Goal: Information Seeking & Learning: Check status

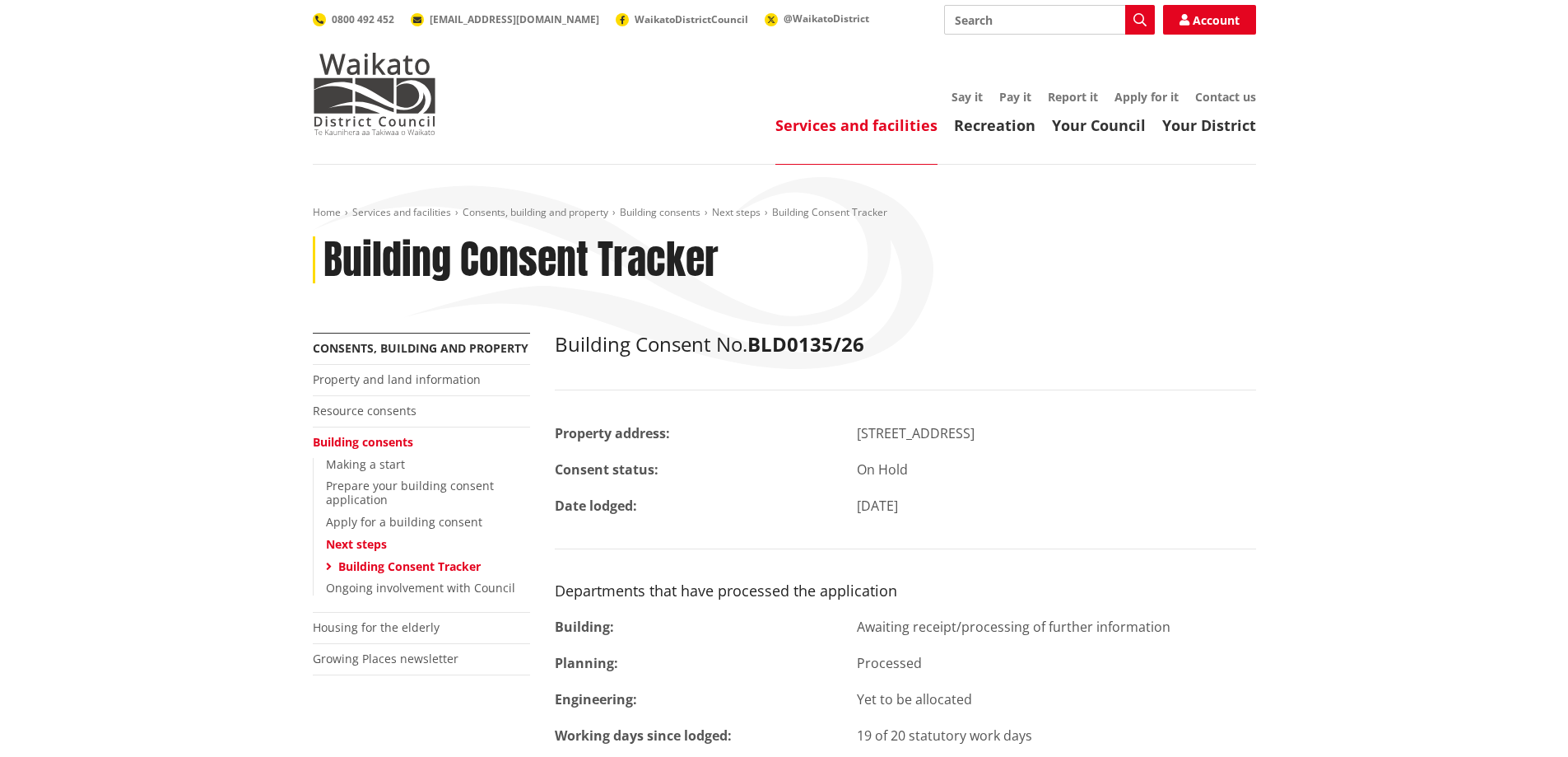
scroll to position [164, 0]
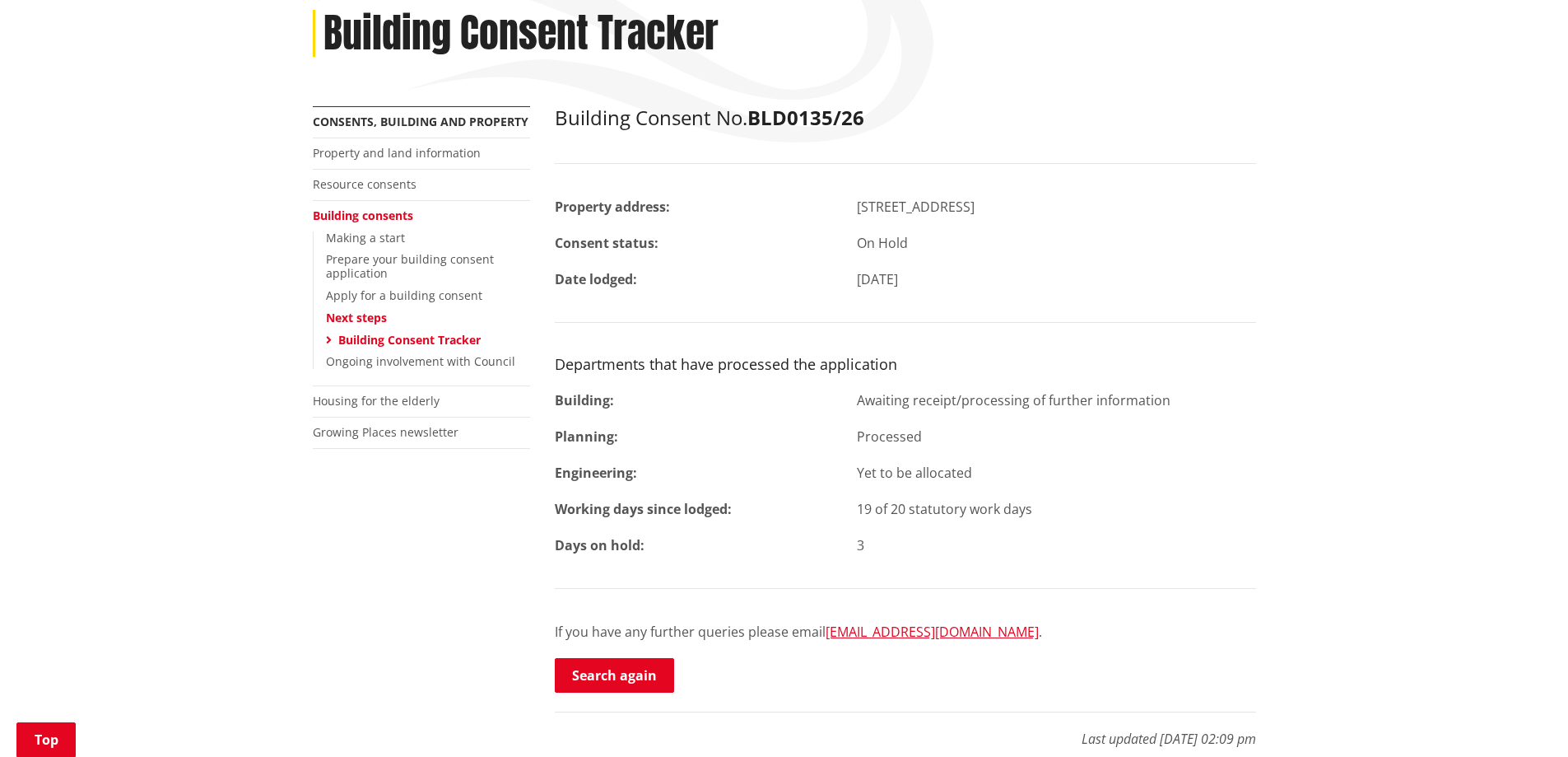
scroll to position [329, 0]
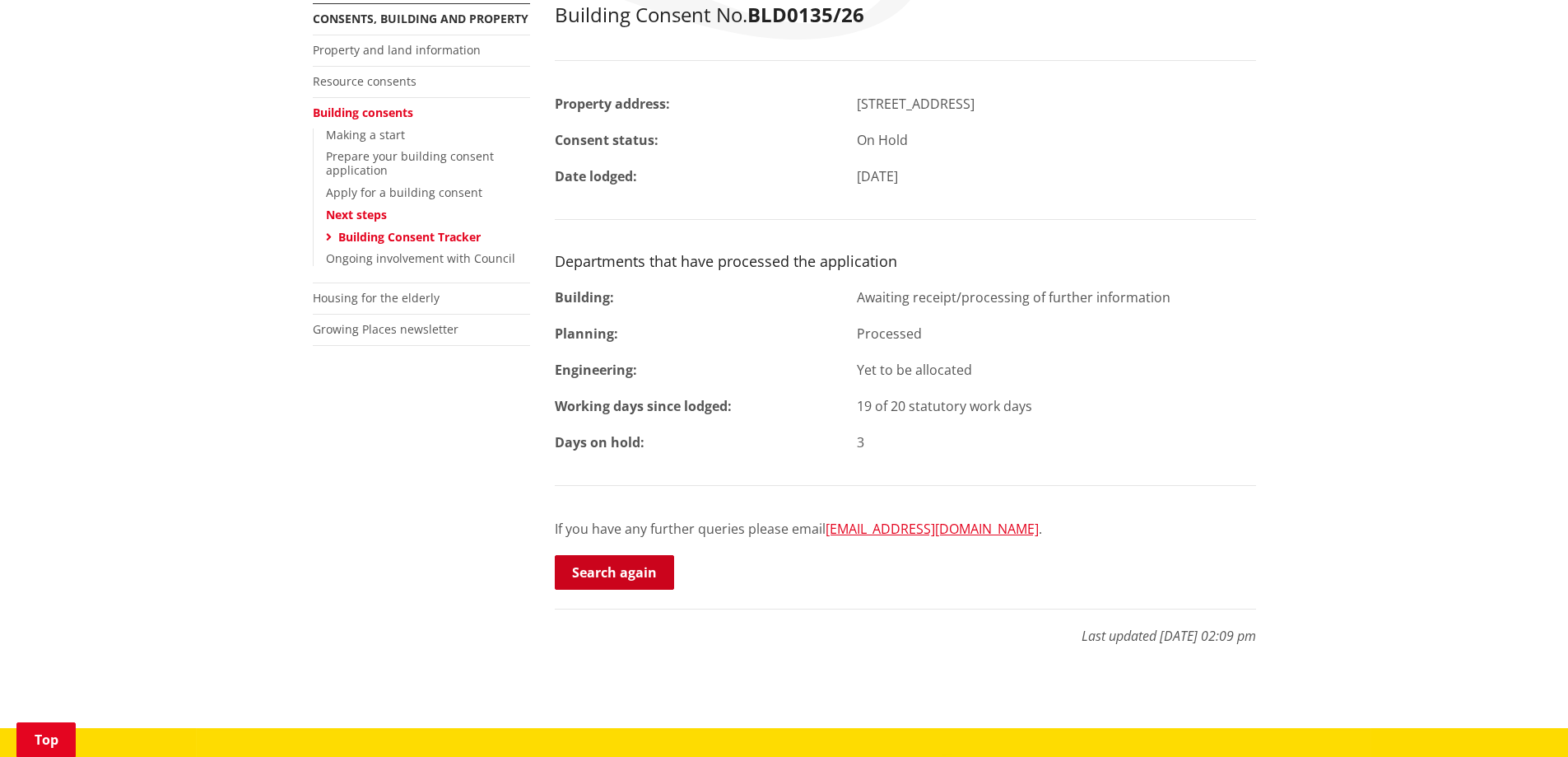
click at [621, 574] on link "Search again" at bounding box center [614, 572] width 120 height 34
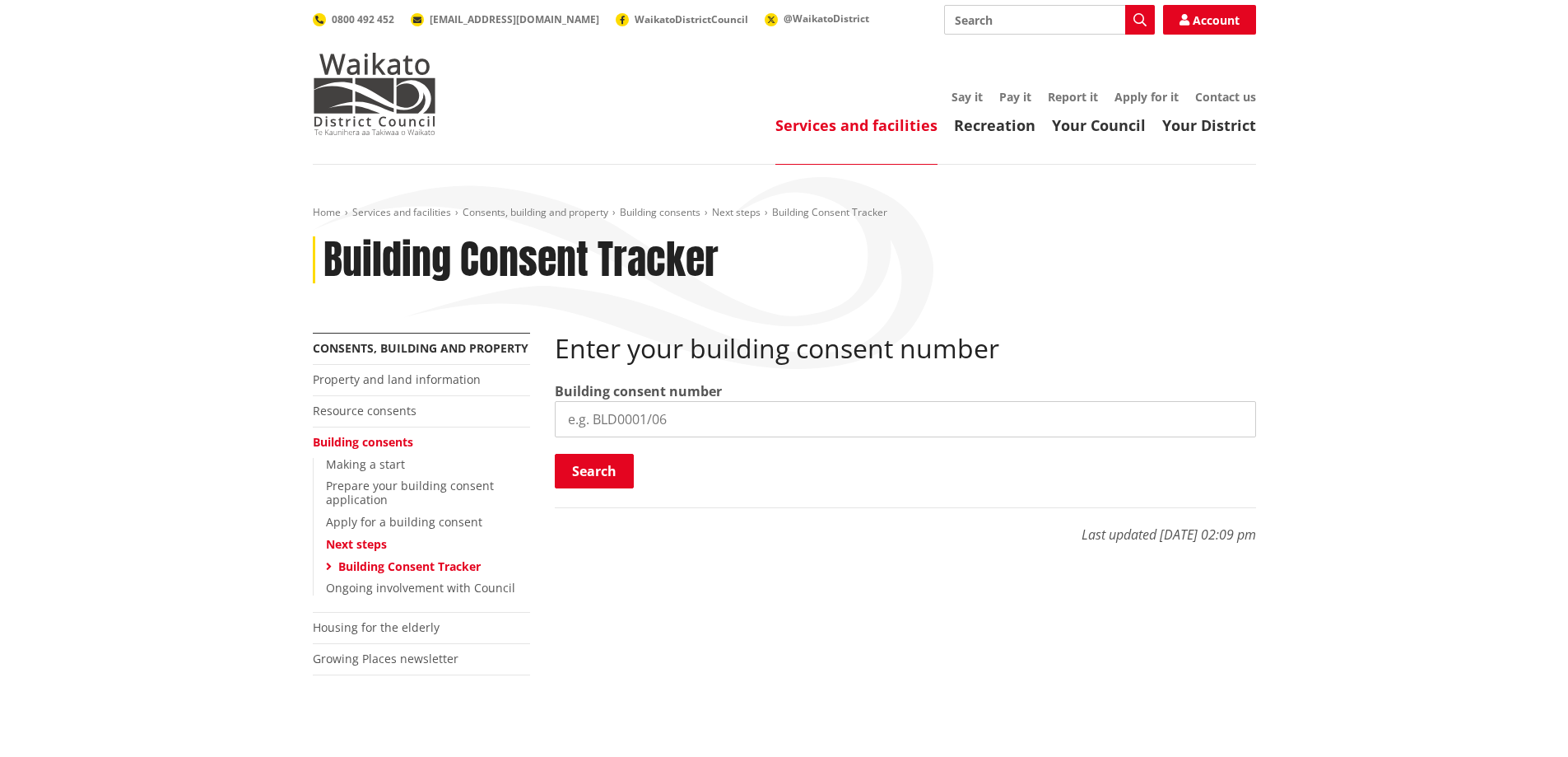
click at [629, 419] on input "search" at bounding box center [905, 419] width 702 height 36
type input "BLD0072/26"
click at [586, 473] on button "Search" at bounding box center [594, 471] width 79 height 34
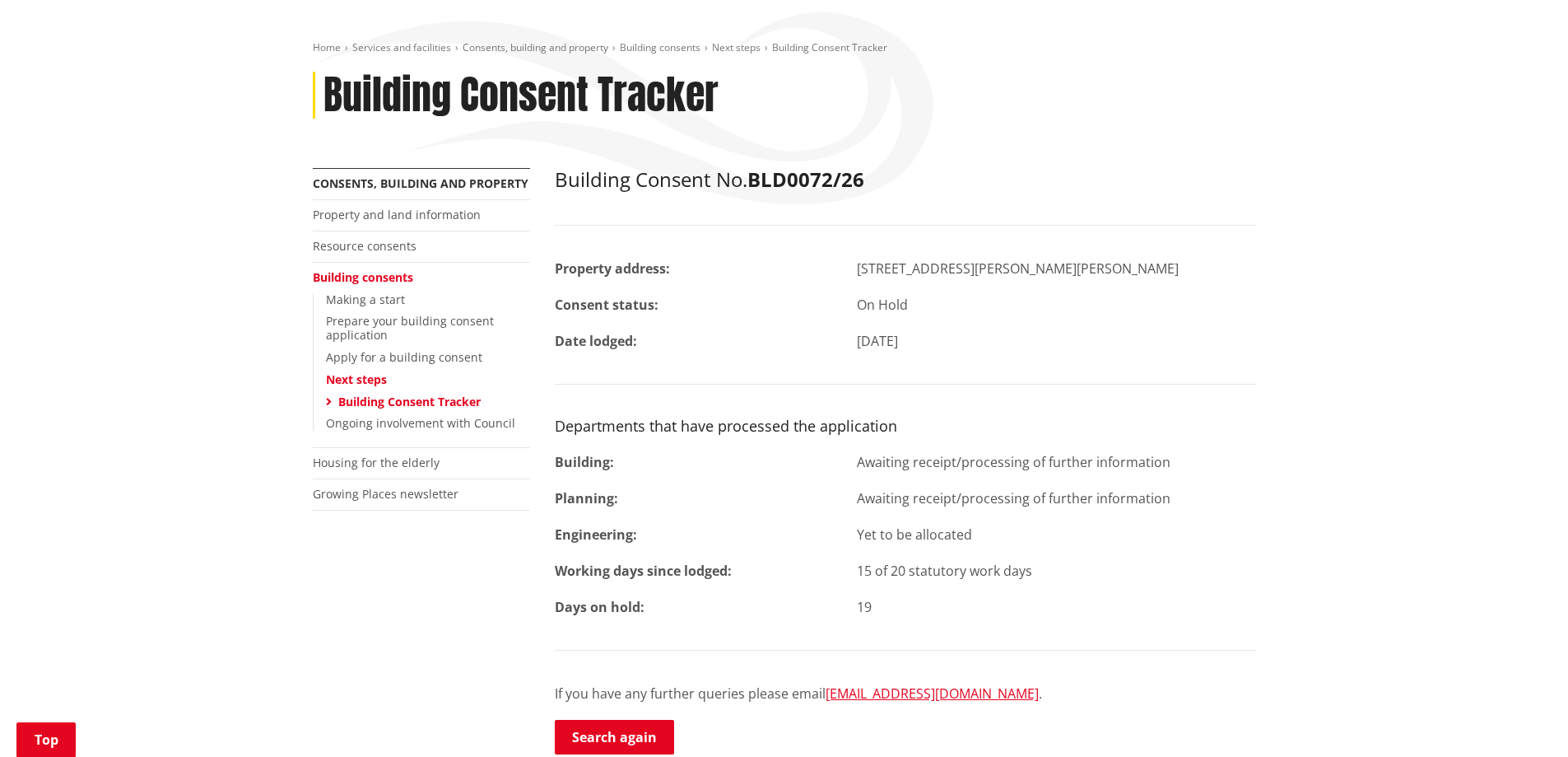
scroll to position [247, 0]
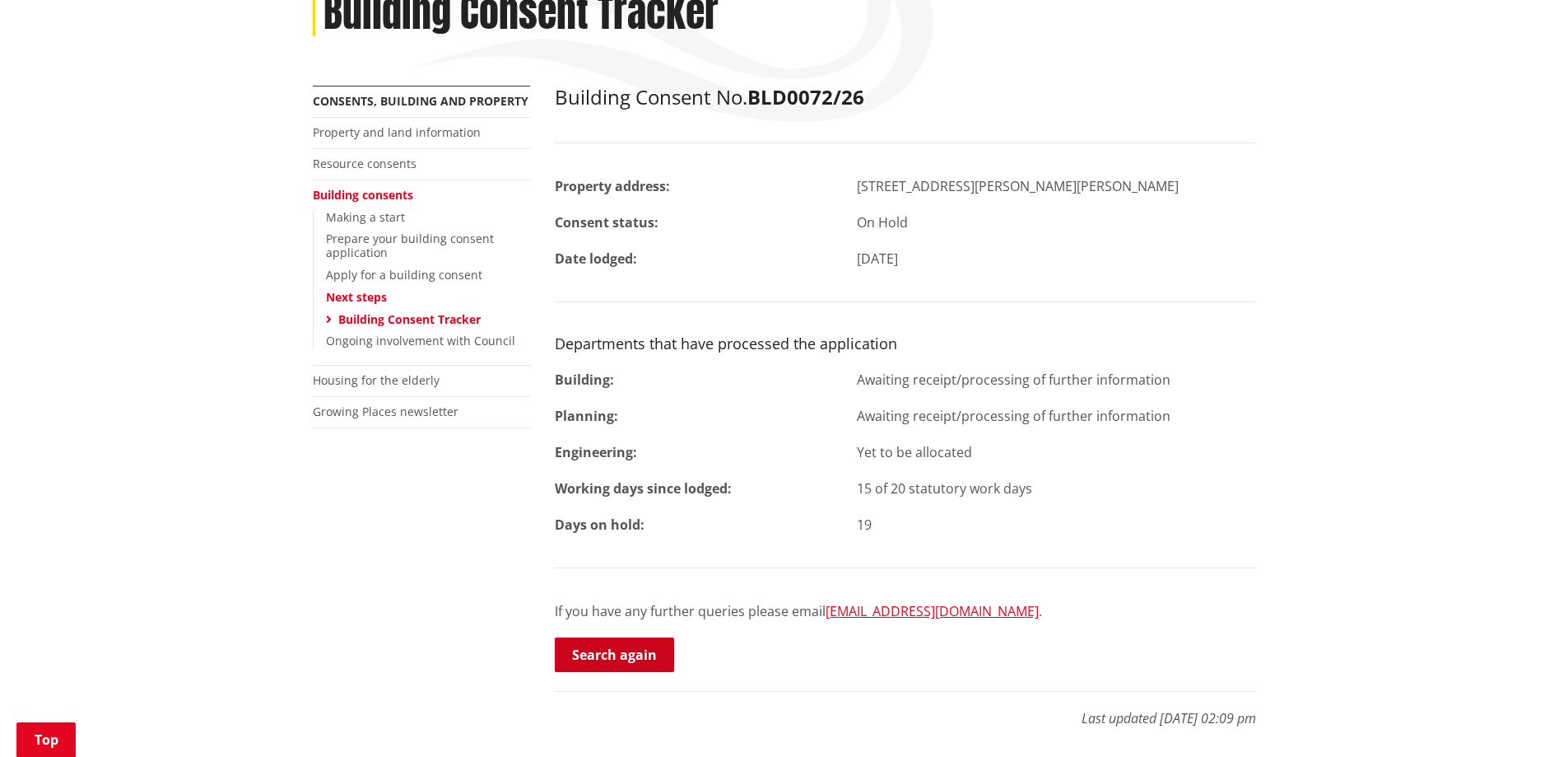
click at [634, 661] on link "Search again" at bounding box center [614, 655] width 120 height 34
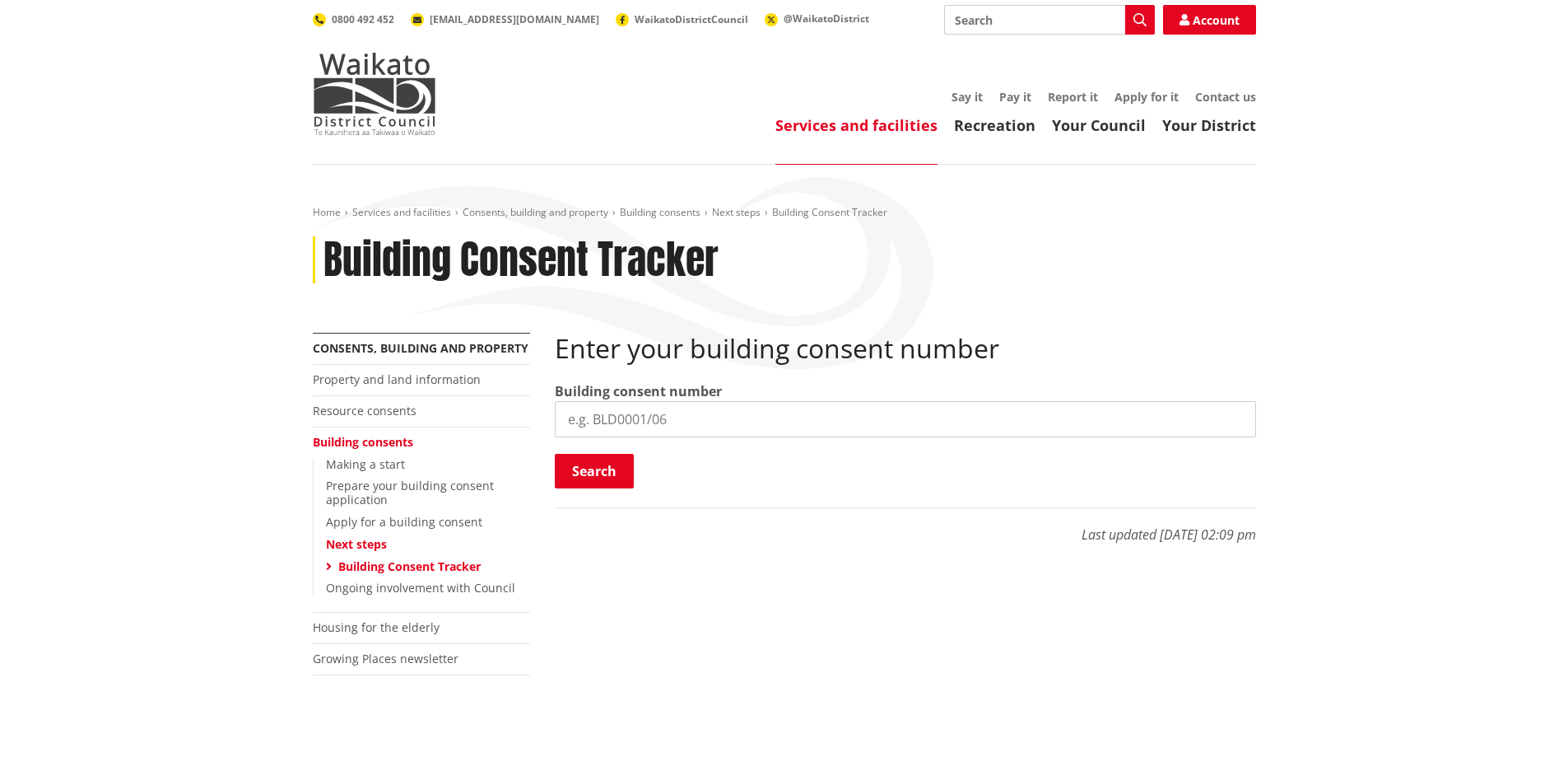
click at [710, 421] on input "search" at bounding box center [905, 419] width 702 height 36
type input "b"
click at [629, 423] on input "BLD" at bounding box center [905, 419] width 702 height 36
type input "BLD0135/26"
click at [590, 474] on button "Search" at bounding box center [594, 471] width 79 height 34
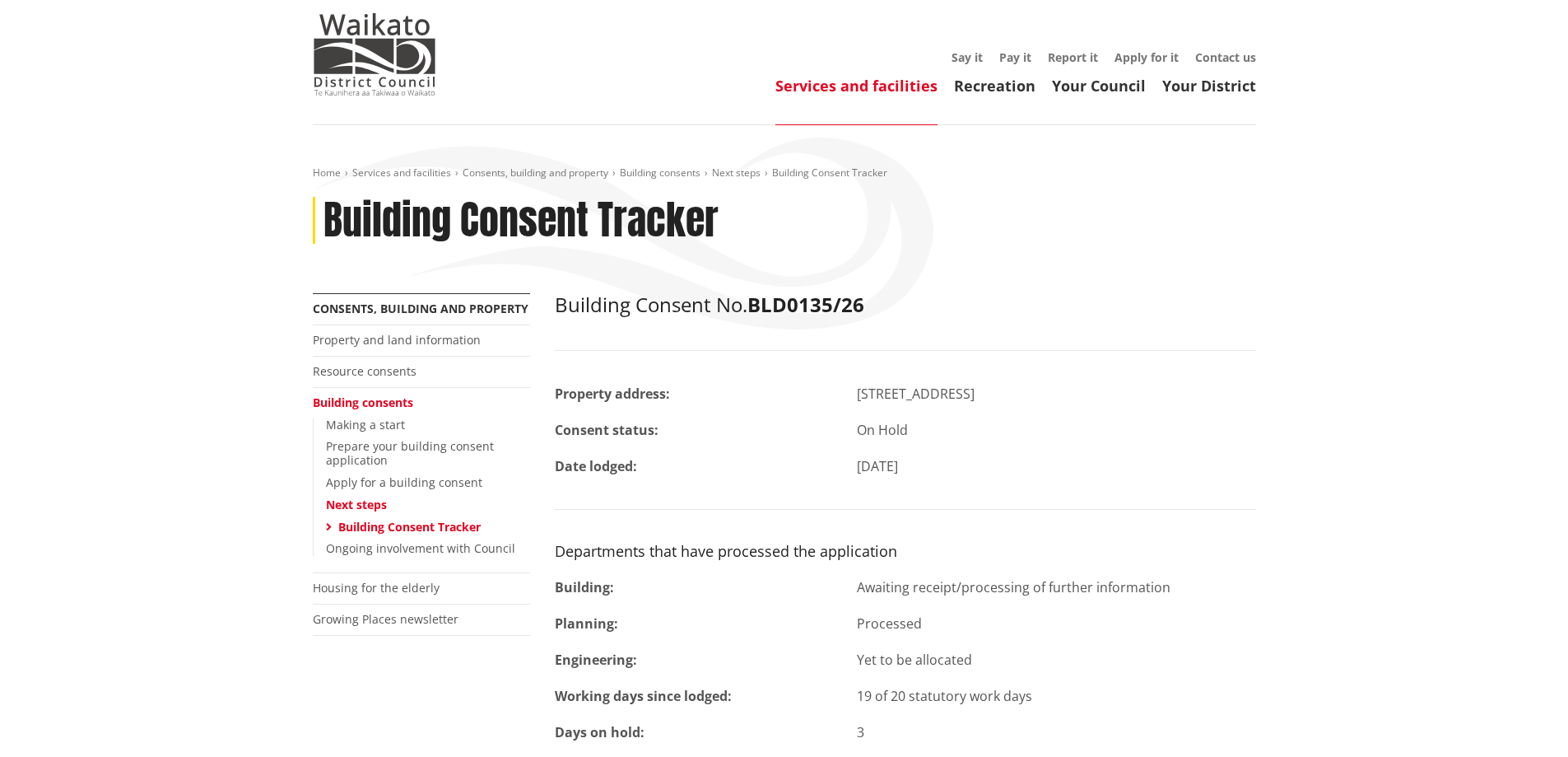
scroll to position [203, 0]
